Goal: Navigation & Orientation: Go to known website

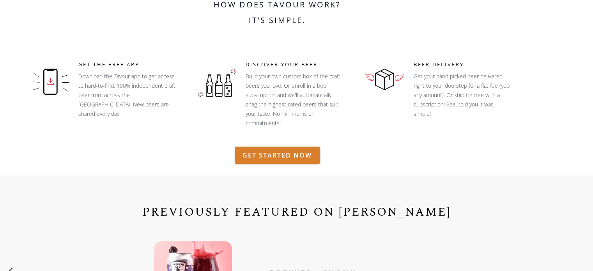
scroll to position [168, 0]
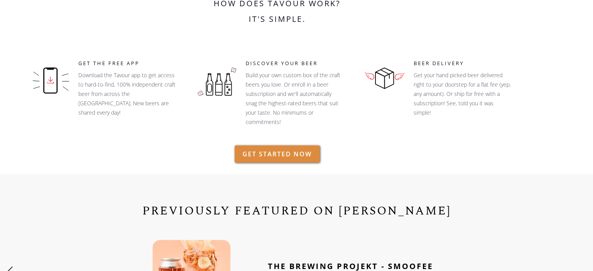
click at [279, 156] on link "GET STARTED NOW" at bounding box center [277, 153] width 85 height 17
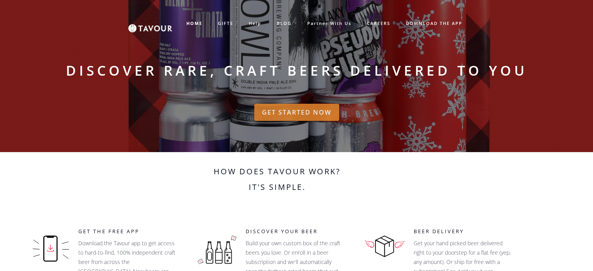
click at [287, 112] on link "GET STARTED NOW" at bounding box center [296, 112] width 85 height 17
click at [226, 22] on link "GIFTS" at bounding box center [225, 23] width 31 height 13
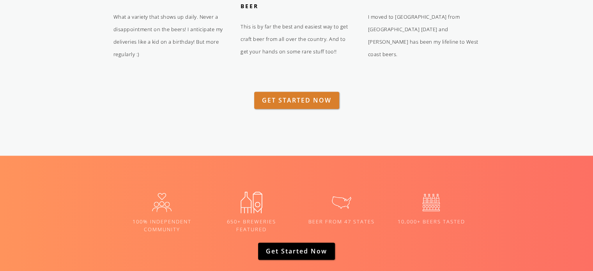
scroll to position [1060, 0]
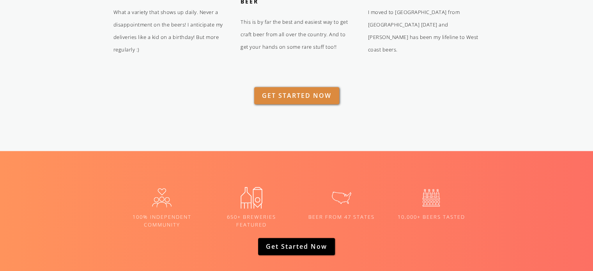
click at [280, 95] on link "GET STARTED NOW" at bounding box center [296, 95] width 85 height 17
